Goal: Complete application form: Complete application form

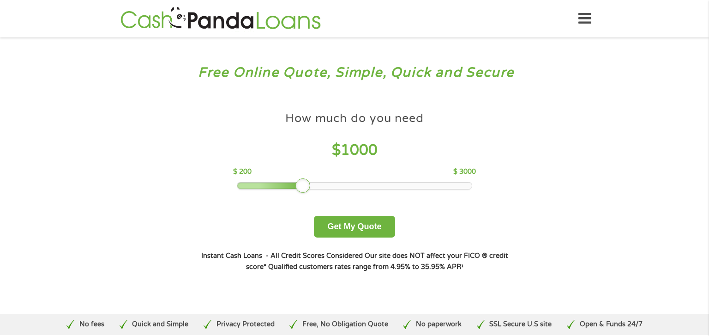
click at [306, 184] on div at bounding box center [302, 185] width 15 height 15
click at [355, 233] on button "Get My Quote" at bounding box center [354, 227] width 81 height 22
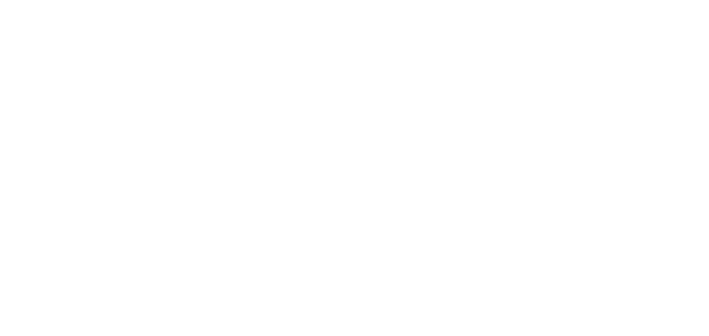
type input "Cj0KCQjwqebEBhD9ARIsAFZMbfzl5fQHybSlxMoLkMH6ccGmD0EkPgvjLB06urHl9ngXtfsxGUuIGVY…"
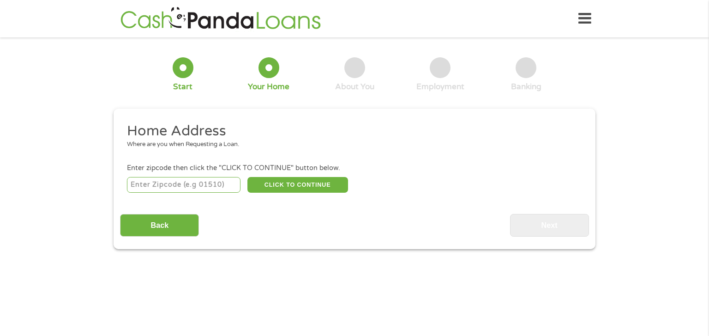
click at [175, 186] on input "number" at bounding box center [184, 185] width 114 height 16
type input "75227"
click at [298, 187] on button "CLICK TO CONTINUE" at bounding box center [297, 185] width 101 height 16
type input "75227"
type input "[GEOGRAPHIC_DATA]"
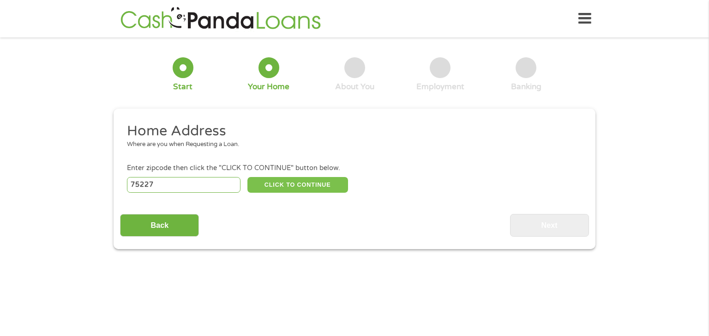
select select "[US_STATE]"
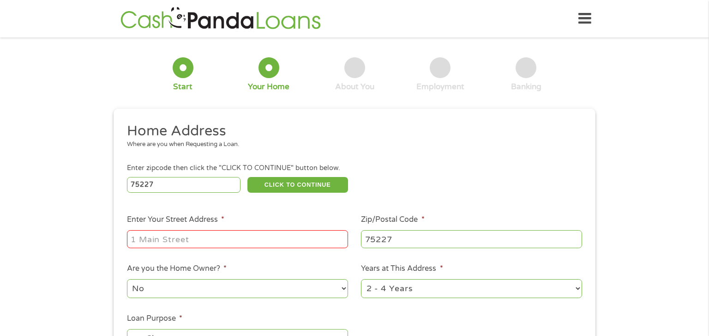
click at [234, 242] on input "Enter Your Street Address *" at bounding box center [237, 239] width 221 height 18
type input "[STREET_ADDRESS][PERSON_NAME]"
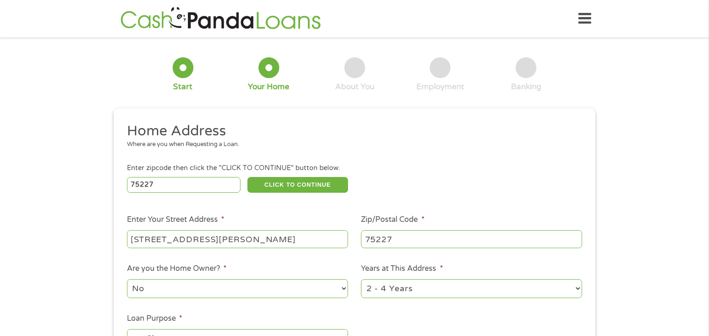
click at [296, 263] on li "Are you the Home Owner? * No Yes" at bounding box center [237, 281] width 235 height 36
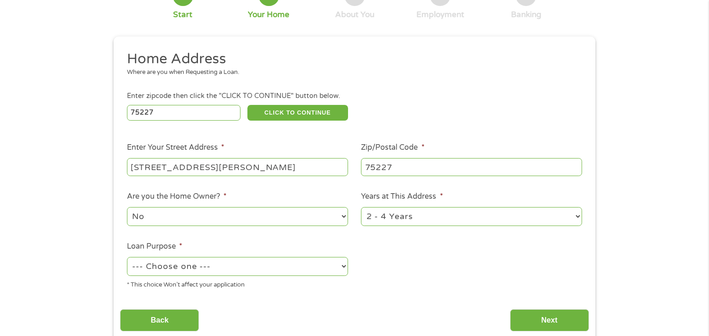
scroll to position [74, 0]
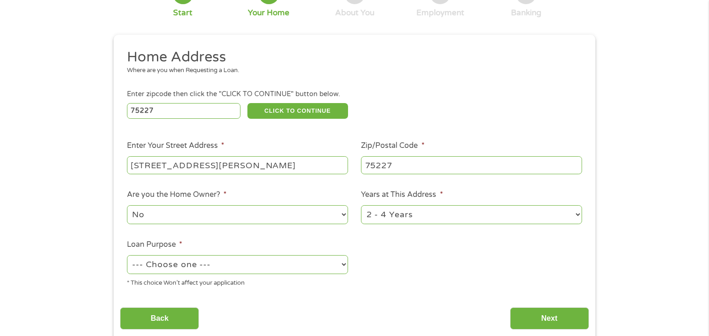
click at [286, 268] on select "--- Choose one --- Pay Bills Debt Consolidation Home Improvement Major Purchase…" at bounding box center [237, 264] width 221 height 19
select select "paybills"
click at [127, 256] on select "--- Choose one --- Pay Bills Debt Consolidation Home Improvement Major Purchase…" at bounding box center [237, 264] width 221 height 19
click at [278, 235] on ul "Home Address Where are you when Requesting a Loan. Enter zipcode then click the…" at bounding box center [354, 171] width 469 height 247
click at [555, 319] on input "Next" at bounding box center [549, 318] width 79 height 23
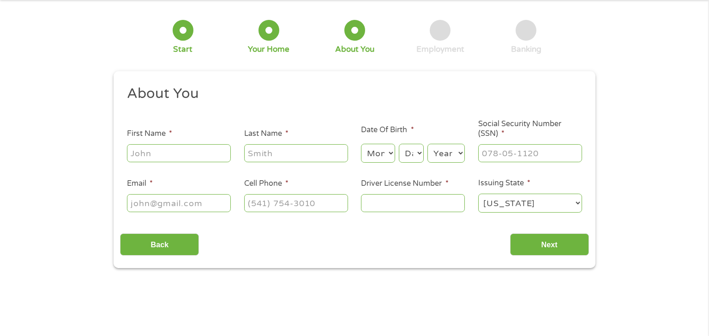
scroll to position [0, 0]
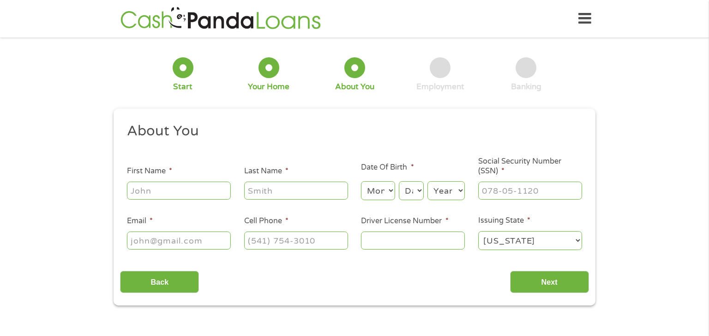
click at [213, 192] on input "First Name *" at bounding box center [179, 190] width 104 height 18
type input "[PERSON_NAME]"
type input "[EMAIL_ADDRESS][DOMAIN_NAME]"
type input "[PHONE_NUMBER]"
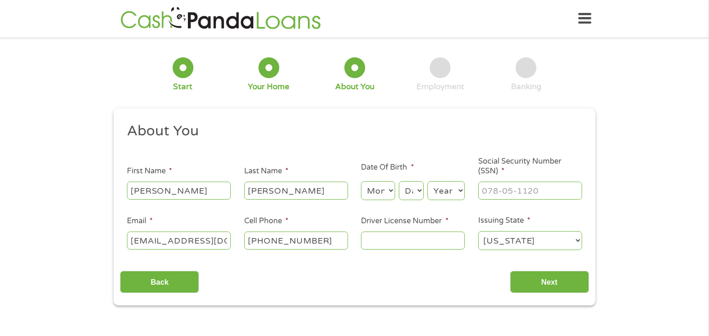
click at [387, 193] on select "Month 1 2 3 4 5 6 7 8 9 10 11 12" at bounding box center [378, 190] width 34 height 19
select select "1"
click at [361, 181] on select "Month 1 2 3 4 5 6 7 8 9 10 11 12" at bounding box center [378, 190] width 34 height 19
click at [410, 182] on select "Day 1 2 3 4 5 6 7 8 9 10 11 12 13 14 15 16 17 18 19 20 21 22 23 24 25 26 27 28 …" at bounding box center [411, 190] width 25 height 19
select select "19"
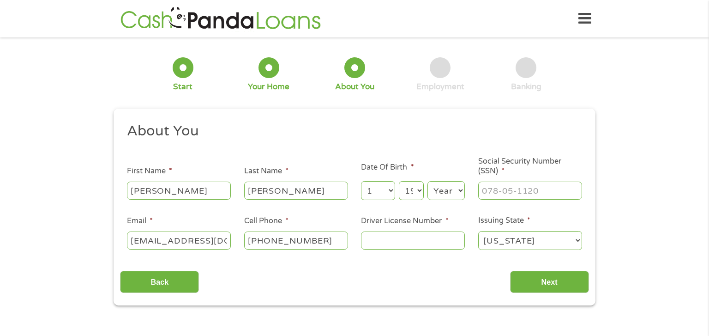
click at [399, 181] on select "Day 1 2 3 4 5 6 7 8 9 10 11 12 13 14 15 16 17 18 19 20 21 22 23 24 25 26 27 28 …" at bounding box center [411, 190] width 25 height 19
click at [441, 193] on select "Year [DATE] 2006 2005 2004 2003 2002 2001 2000 1999 1998 1997 1996 1995 1994 19…" at bounding box center [446, 190] width 37 height 19
select select "1991"
click at [428, 181] on select "Year [DATE] 2006 2005 2004 2003 2002 2001 2000 1999 1998 1997 1996 1995 1994 19…" at bounding box center [446, 190] width 37 height 19
click at [511, 186] on input "___-__-____" at bounding box center [530, 190] width 104 height 18
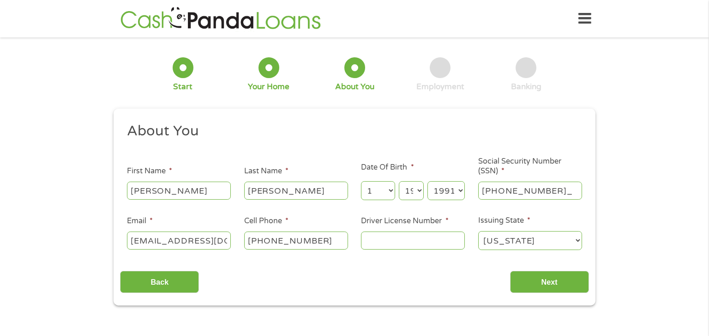
type input "628-24-8469"
click at [416, 248] on input "Driver License Number *" at bounding box center [413, 240] width 104 height 18
click at [393, 248] on input "Driver License Number *" at bounding box center [413, 240] width 104 height 18
type input "28175145"
click at [521, 284] on input "Next" at bounding box center [549, 282] width 79 height 23
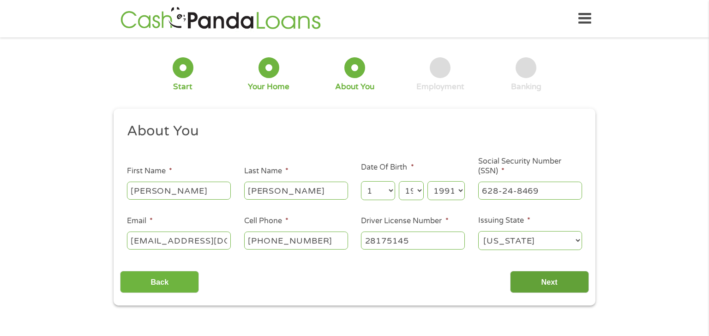
scroll to position [4, 4]
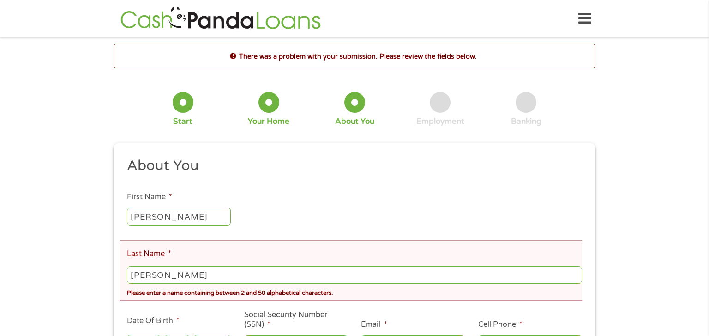
click at [369, 198] on ul "About You This field is hidden when viewing the form Title * --- Choose one ---…" at bounding box center [354, 284] width 469 height 255
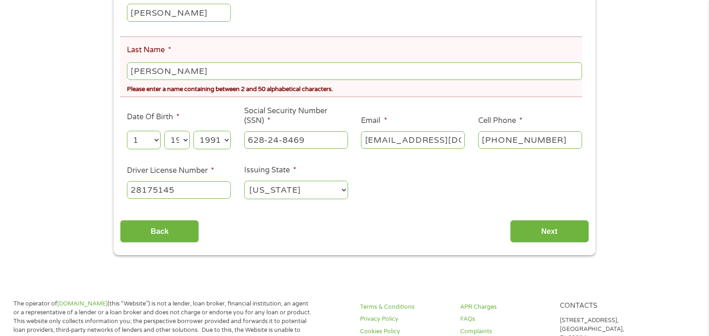
scroll to position [203, 0]
click at [164, 72] on input "[PERSON_NAME]" at bounding box center [354, 72] width 455 height 18
type input "DuffeyJackson"
click at [198, 110] on ul "About You This field is hidden when viewing the form Title * --- Choose one ---…" at bounding box center [354, 80] width 469 height 255
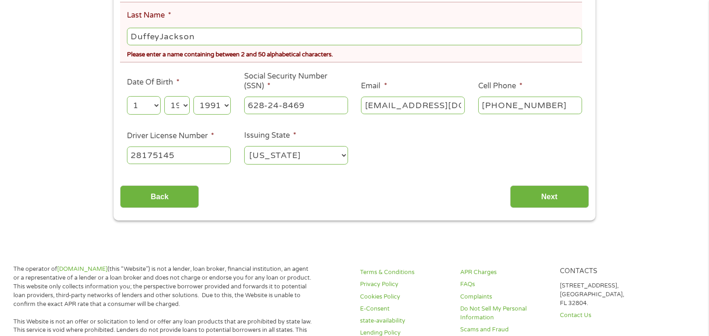
scroll to position [240, 0]
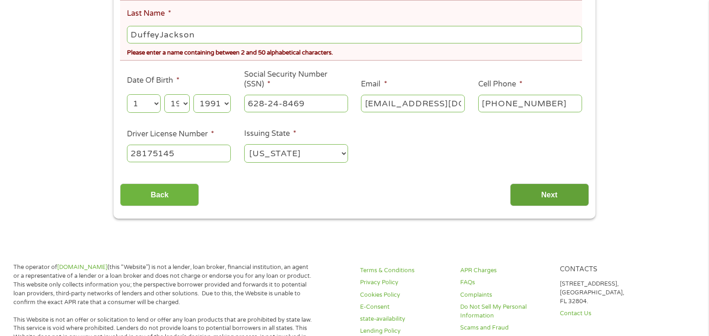
click at [537, 201] on input "Next" at bounding box center [549, 194] width 79 height 23
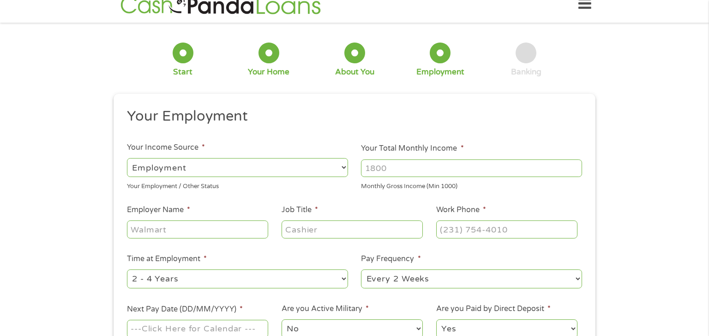
scroll to position [0, 0]
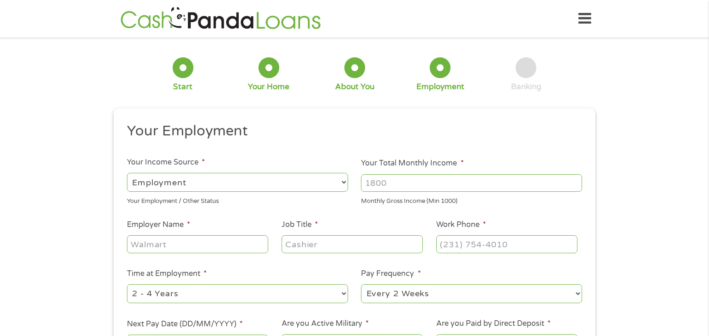
click at [339, 184] on select "--- Choose one --- Employment [DEMOGRAPHIC_DATA] Benefits" at bounding box center [237, 182] width 221 height 19
click at [386, 187] on input "Your Total Monthly Income *" at bounding box center [471, 183] width 221 height 18
click at [577, 180] on input "1000" at bounding box center [471, 183] width 221 height 18
click at [577, 180] on input "1001" at bounding box center [471, 183] width 221 height 18
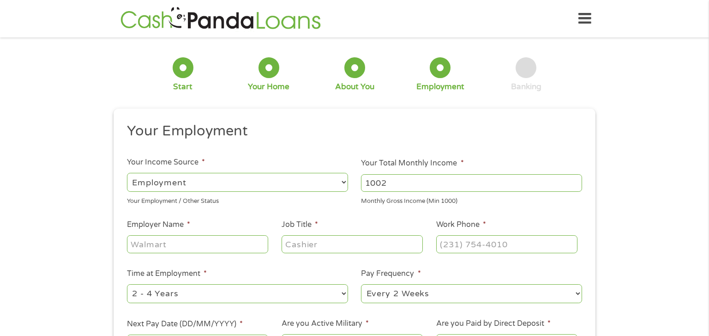
click at [577, 180] on input "1002" at bounding box center [471, 183] width 221 height 18
click at [501, 177] on input "1002" at bounding box center [471, 183] width 221 height 18
type input "1"
type input "3000"
click at [239, 251] on input "Employer Name *" at bounding box center [197, 244] width 141 height 18
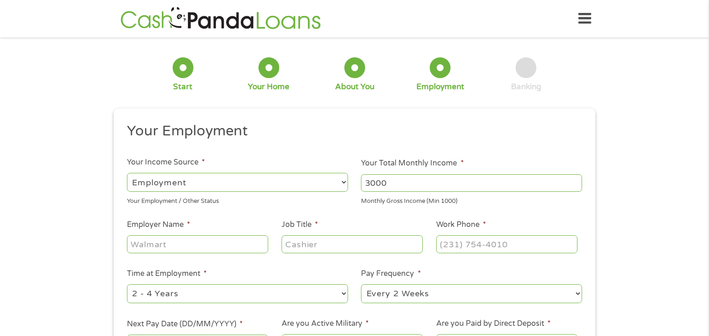
click at [421, 298] on select "--- Choose one --- Every 2 Weeks Every Week Monthly Semi-Monthly" at bounding box center [471, 293] width 221 height 19
select select "weekly"
click at [361, 284] on select "--- Choose one --- Every 2 Weeks Every Week Monthly Semi-Monthly" at bounding box center [471, 293] width 221 height 19
click at [239, 243] on input "Employer Name *" at bounding box center [197, 244] width 141 height 18
type input "DHL/Chain Supply"
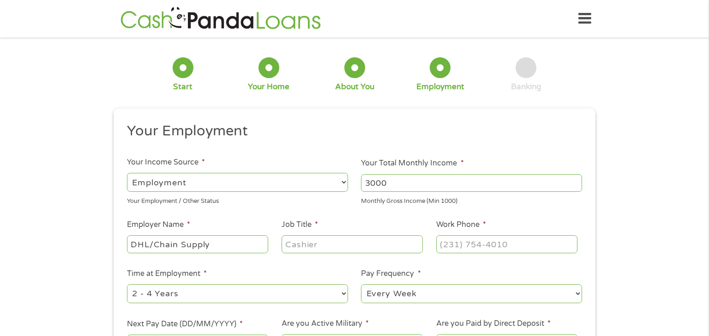
click at [307, 241] on input "Job Title *" at bounding box center [352, 244] width 141 height 18
type input "Inventory/ Cycle Counter"
click at [470, 238] on input "Work Phone *" at bounding box center [506, 244] width 141 height 18
click at [470, 238] on input "(___) ___-____" at bounding box center [506, 244] width 141 height 18
click at [455, 242] on input "(___) ___-____" at bounding box center [506, 244] width 141 height 18
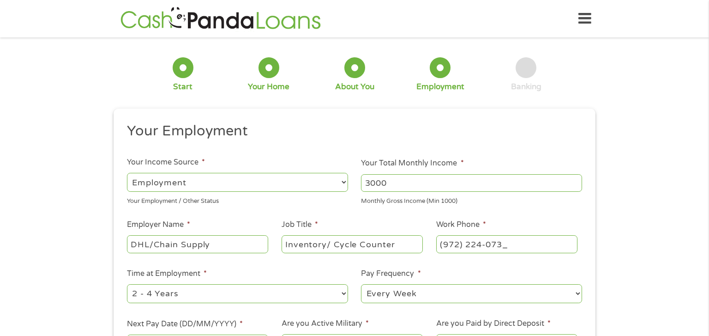
type input "[PHONE_NUMBER]"
click at [328, 275] on li "Time at Employment * --- Choose one --- 1 Year or less 1 - 2 Years 2 - 4 Years …" at bounding box center [237, 286] width 235 height 36
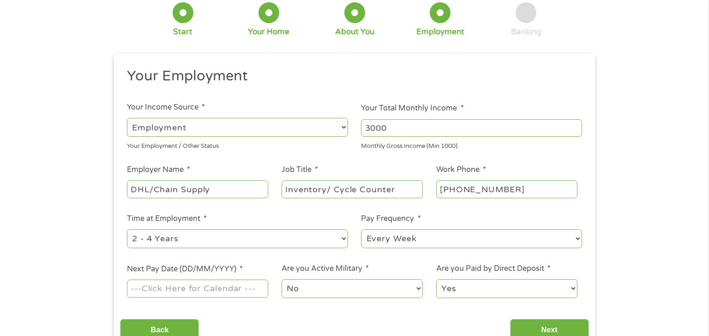
scroll to position [55, 0]
click at [262, 289] on input "Next Pay Date (DD/MM/YYYY) *" at bounding box center [197, 288] width 141 height 18
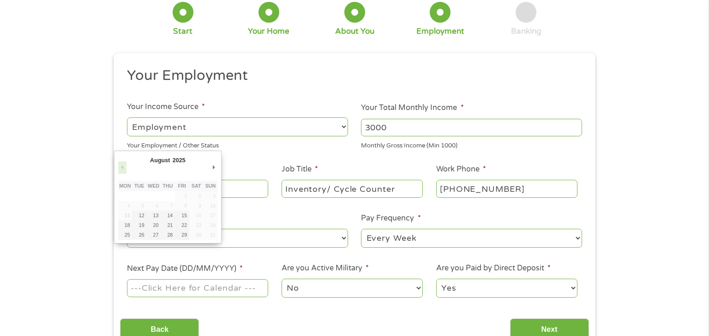
click at [124, 167] on button "Previous Month" at bounding box center [122, 167] width 8 height 12
click at [168, 161] on select "January February March April May June July August September October November De…" at bounding box center [179, 161] width 60 height 11
click at [149, 156] on select "January February March April May June July August September October November De…" at bounding box center [179, 161] width 60 height 11
type input "[DATE]"
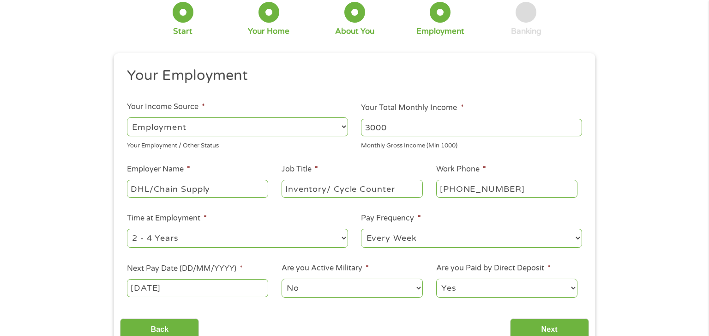
click at [463, 286] on select "Yes No" at bounding box center [506, 287] width 141 height 19
click at [541, 327] on input "Next" at bounding box center [549, 329] width 79 height 23
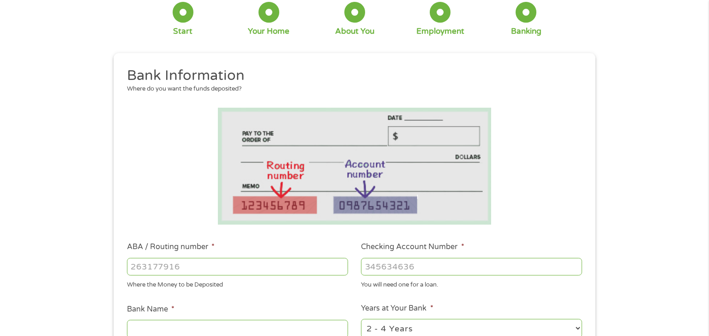
scroll to position [0, 0]
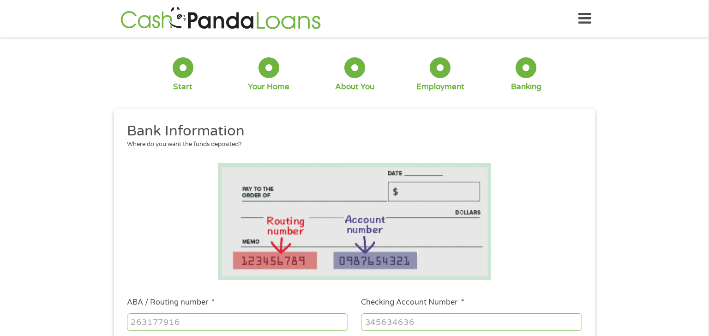
click at [205, 320] on input "ABA / Routing number *" at bounding box center [237, 322] width 221 height 18
click at [218, 302] on li "ABA / Routing number * Where the Money to be Deposited" at bounding box center [237, 320] width 235 height 48
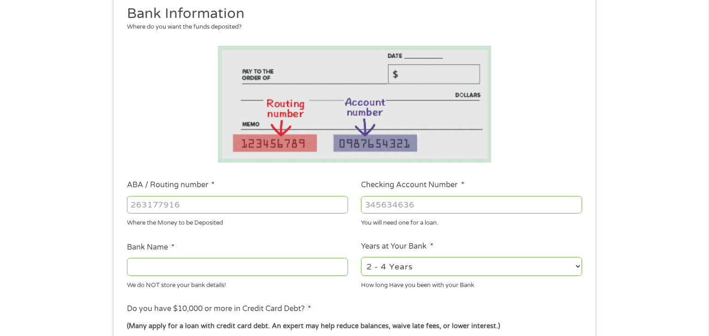
scroll to position [129, 0]
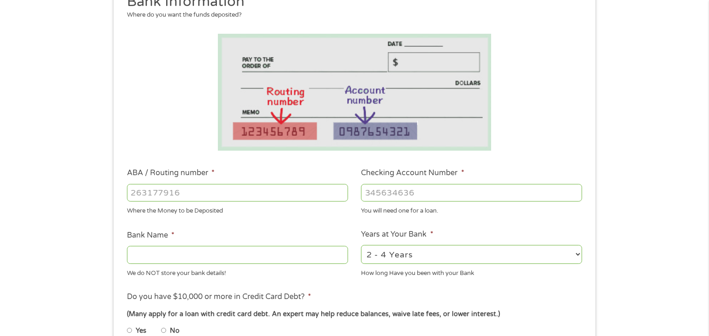
click at [256, 256] on input "Bank Name *" at bounding box center [237, 255] width 221 height 18
type input "Navy Federal Bank"
click at [164, 330] on input "No" at bounding box center [164, 330] width 6 height 15
radio input "true"
click at [342, 190] on input "1" at bounding box center [237, 193] width 221 height 18
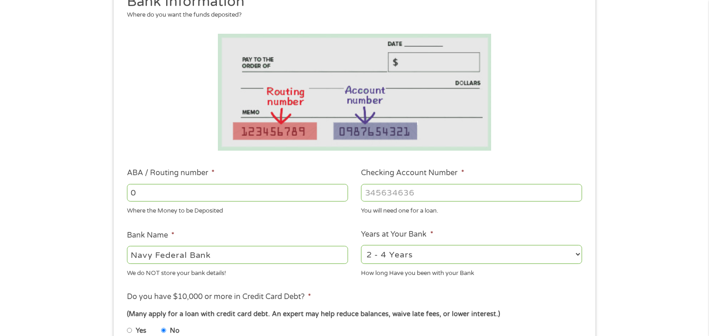
type input "0"
click at [341, 194] on input "0" at bounding box center [237, 193] width 221 height 18
click at [199, 197] on input "ABA / Routing number *" at bounding box center [237, 193] width 221 height 18
type input "256074974"
type input "NAVY FEDERAL CREDIT UNION"
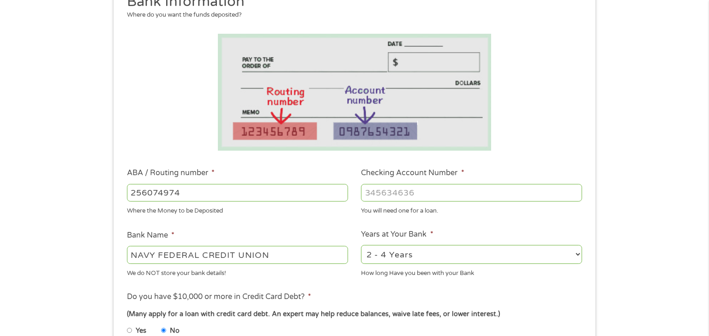
type input "256074974"
click at [383, 191] on input "Checking Account Number *" at bounding box center [471, 193] width 221 height 18
type input "1"
click at [575, 191] on input "1" at bounding box center [471, 193] width 221 height 18
click at [543, 196] on input "1" at bounding box center [471, 193] width 221 height 18
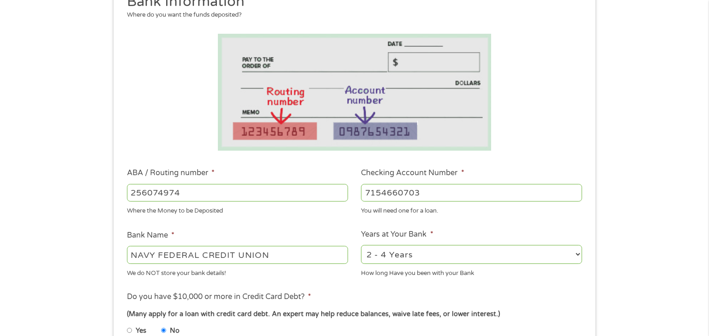
type input "7154660703"
click at [490, 217] on ul "Bank Information Where do you want the funds deposited? ABA / Routing number * …" at bounding box center [354, 223] width 469 height 460
click at [330, 228] on ul "Bank Information Where do you want the funds deposited? ABA / Routing number * …" at bounding box center [354, 223] width 469 height 460
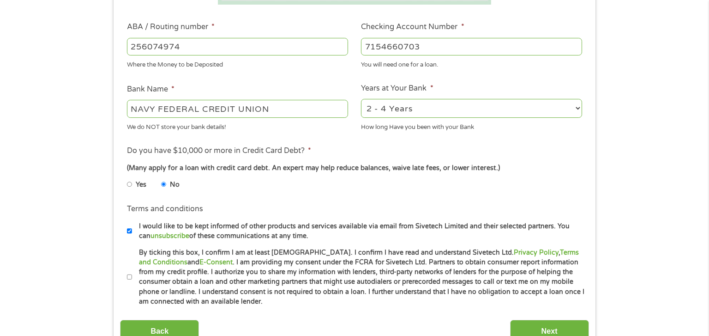
scroll to position [277, 0]
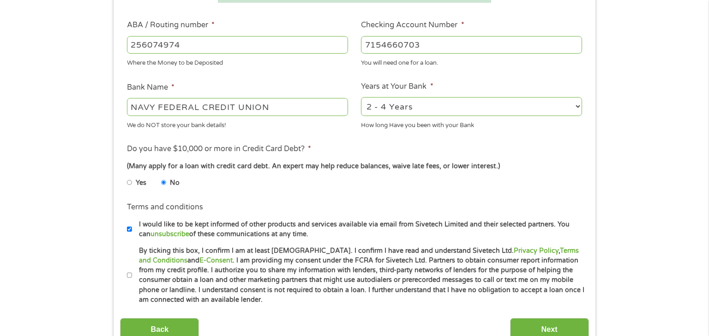
click at [132, 276] on label "By ticking this box, I confirm I am at least [DEMOGRAPHIC_DATA]. I confirm I ha…" at bounding box center [358, 275] width 453 height 59
click at [132, 276] on input "By ticking this box, I confirm I am at least [DEMOGRAPHIC_DATA]. I confirm I ha…" at bounding box center [130, 275] width 6 height 15
checkbox input "true"
click at [529, 326] on input "Next" at bounding box center [549, 329] width 79 height 23
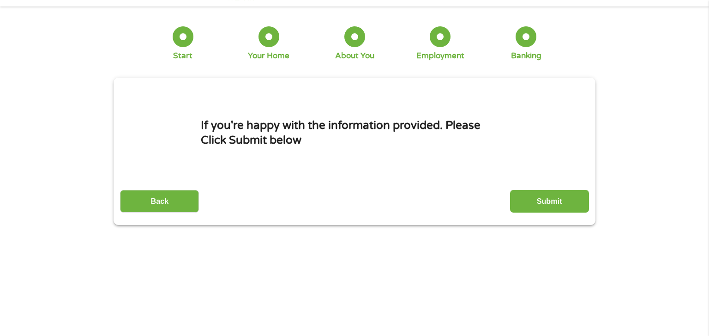
scroll to position [0, 0]
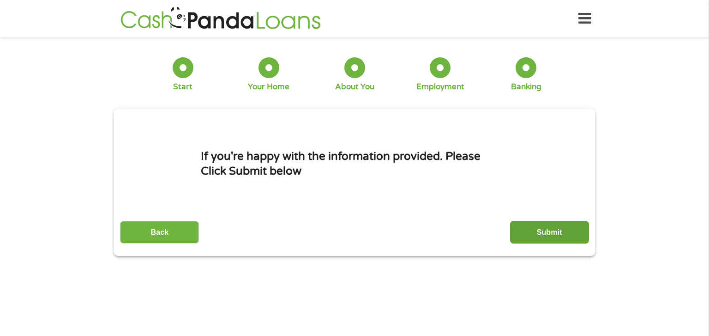
click at [531, 232] on input "Submit" at bounding box center [549, 232] width 79 height 23
